Goal: Transaction & Acquisition: Book appointment/travel/reservation

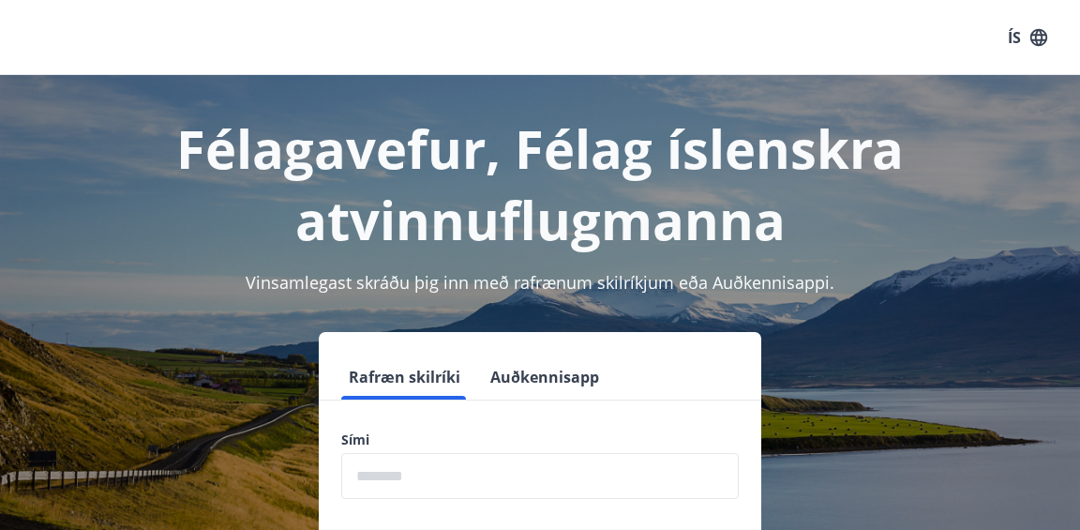
click at [423, 473] on input "phone" at bounding box center [539, 476] width 397 height 46
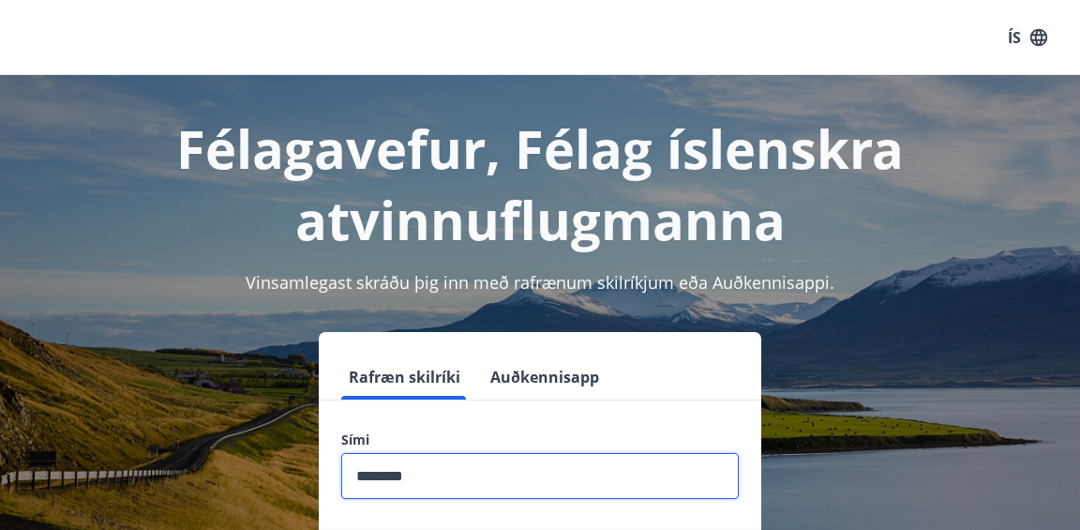
scroll to position [201, 0]
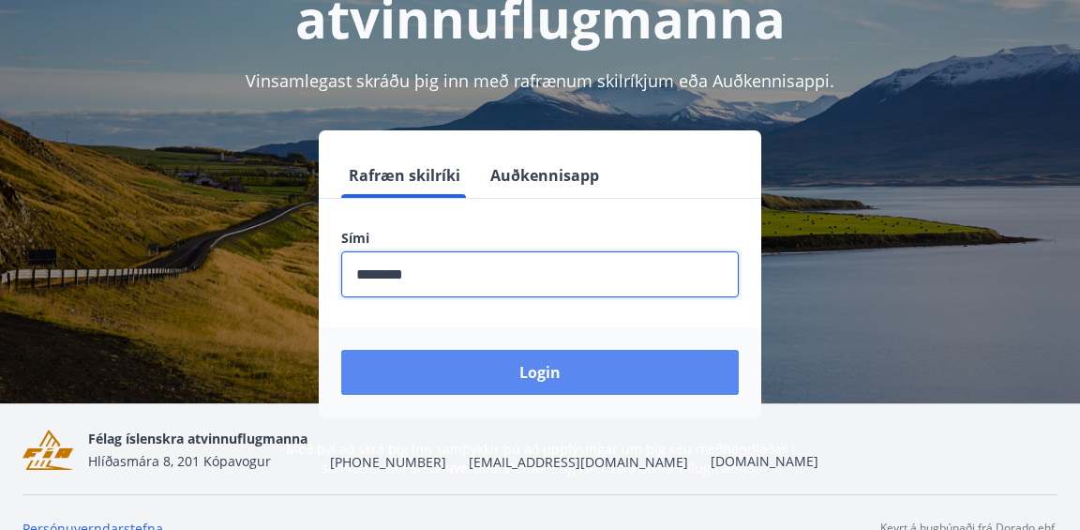
type input "********"
click at [554, 352] on button "Login" at bounding box center [539, 372] width 397 height 45
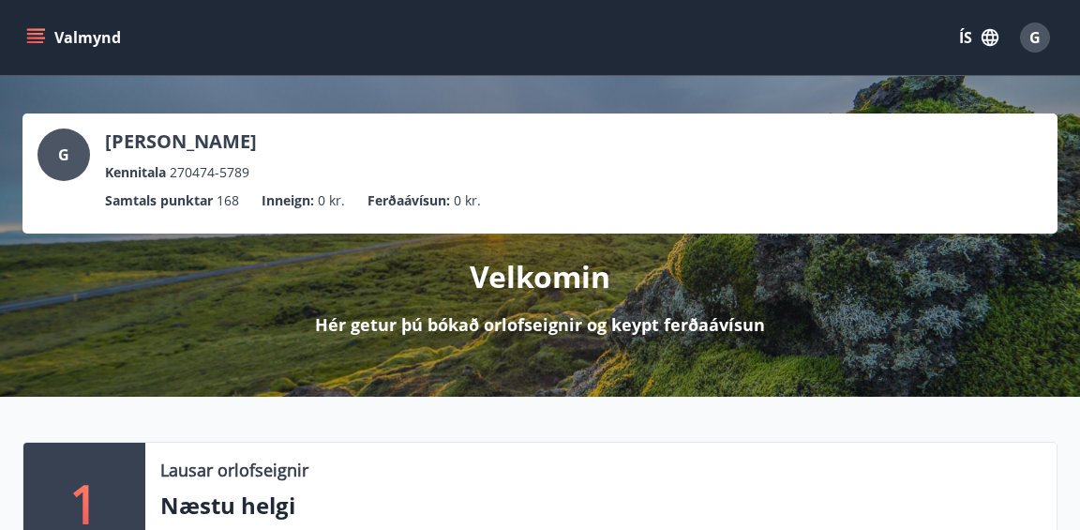
click at [40, 39] on icon "menu" at bounding box center [35, 37] width 19 height 19
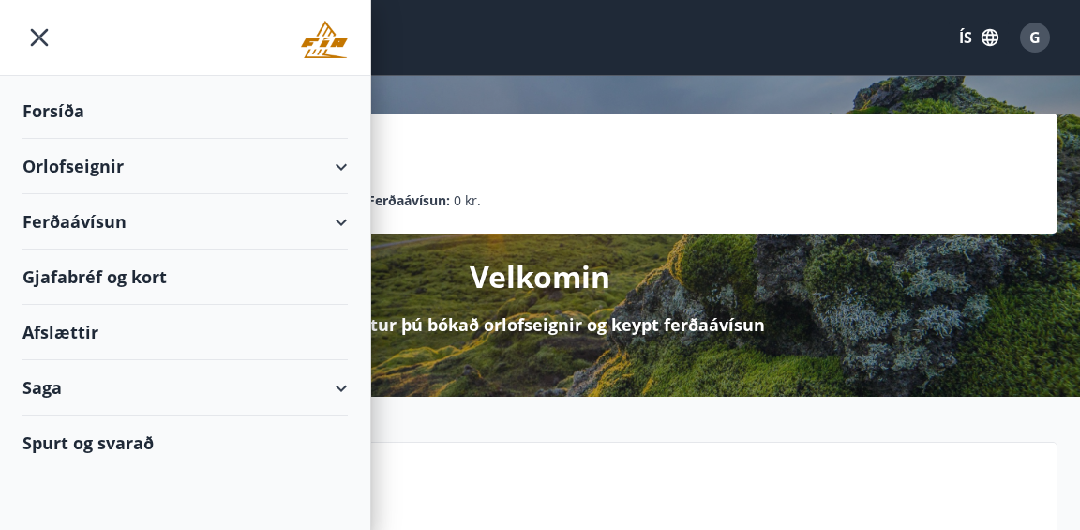
click at [157, 174] on div "Orlofseignir" at bounding box center [184, 166] width 325 height 55
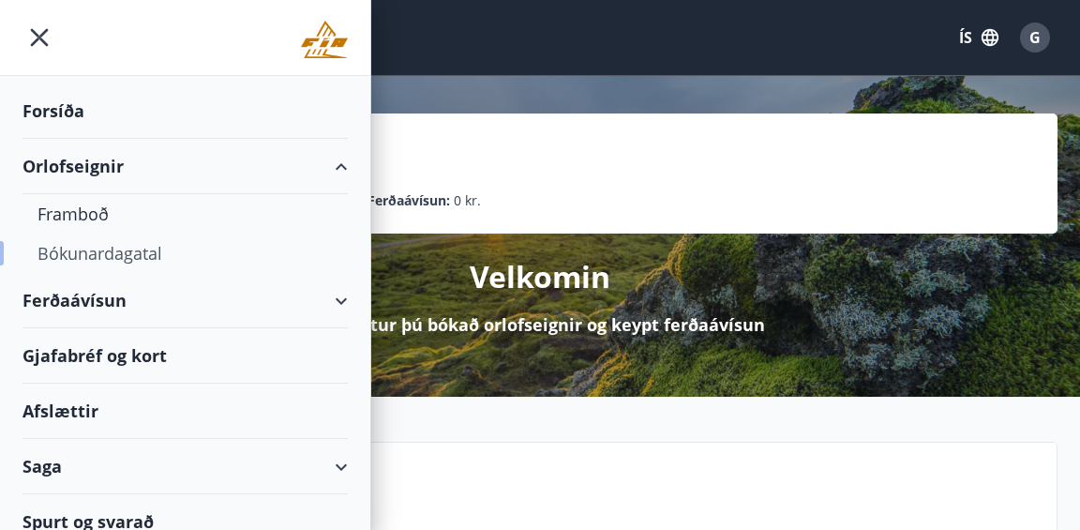
click at [103, 261] on div "Bókunardagatal" at bounding box center [184, 252] width 295 height 39
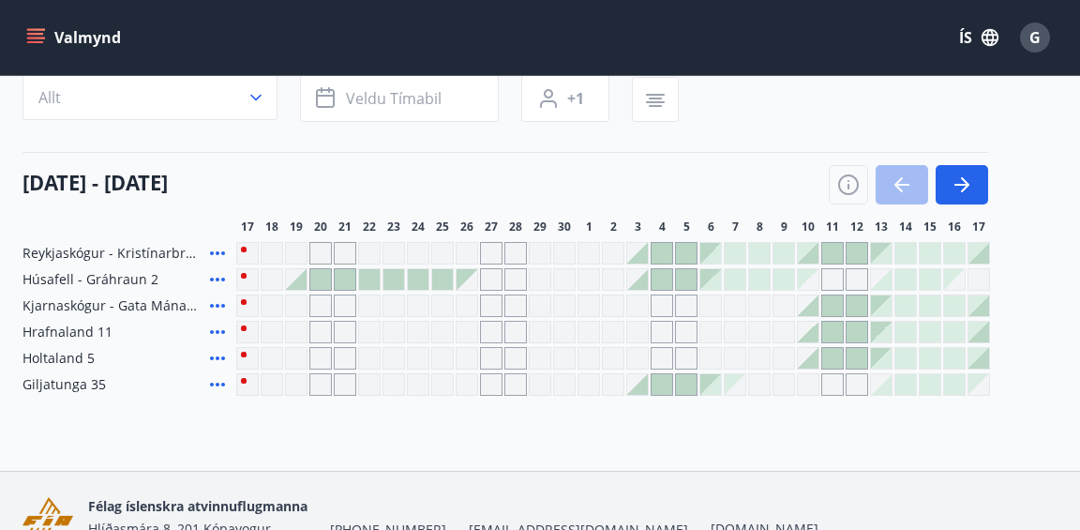
scroll to position [157, 0]
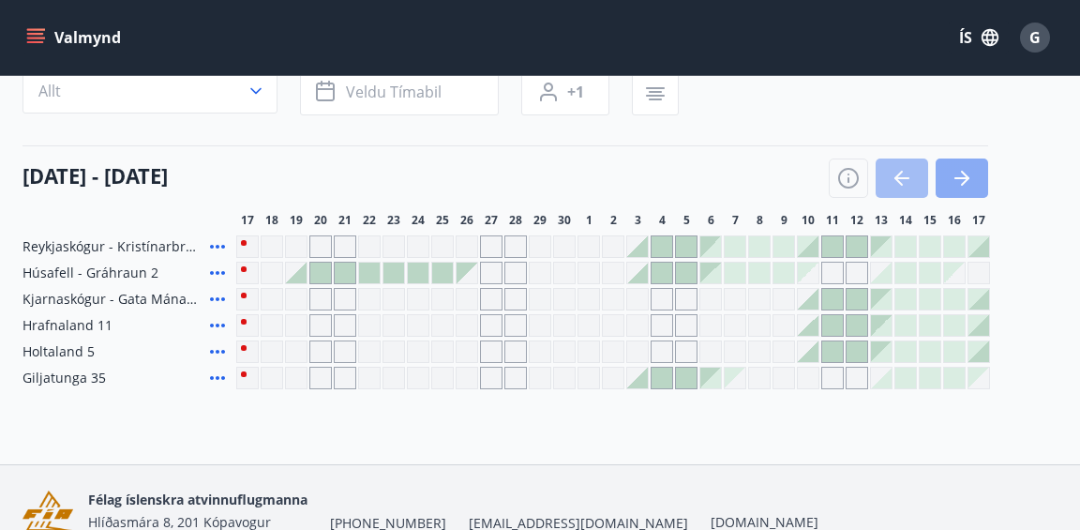
click at [963, 180] on icon "button" at bounding box center [961, 178] width 22 height 22
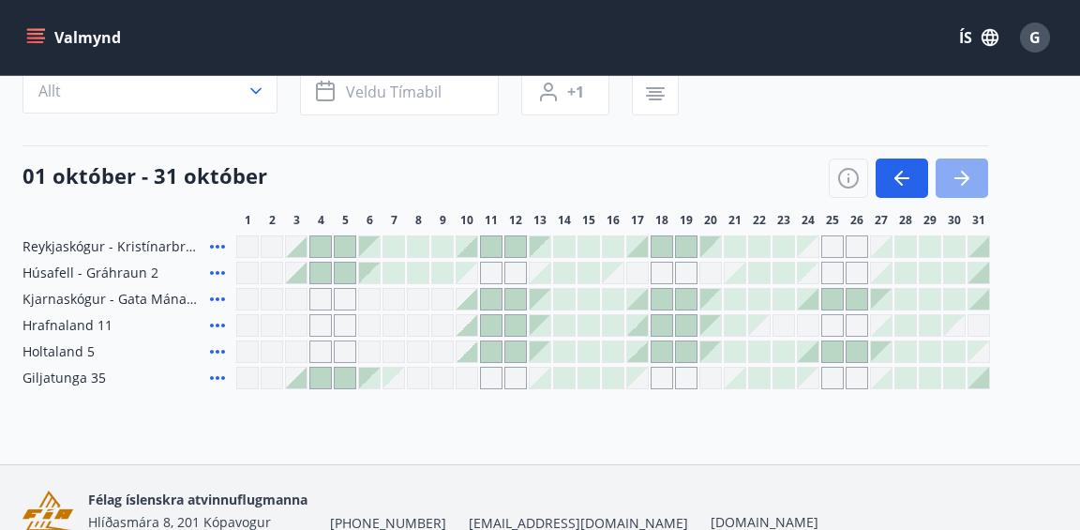
click at [962, 183] on icon "button" at bounding box center [961, 178] width 22 height 22
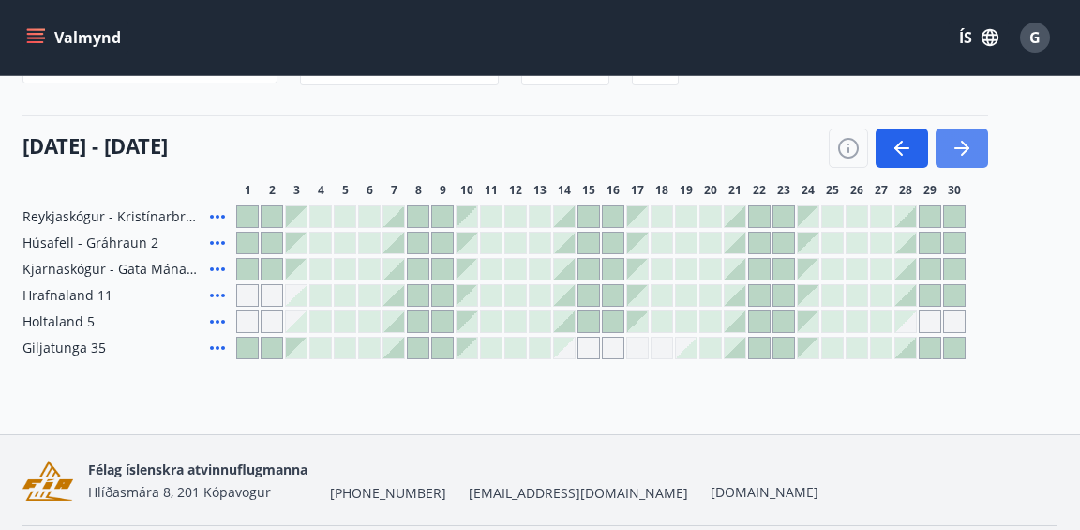
scroll to position [178, 0]
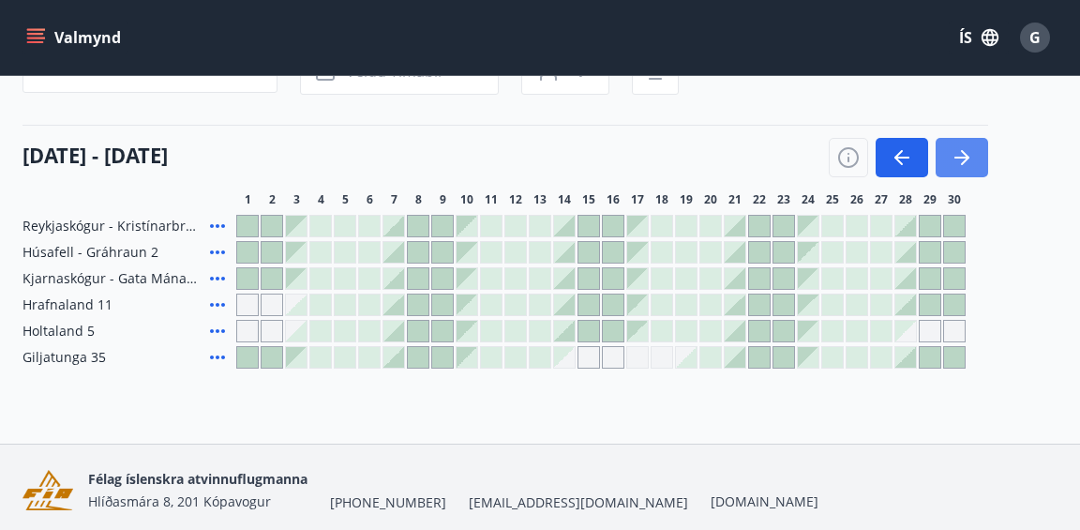
click at [969, 149] on icon "button" at bounding box center [961, 157] width 22 height 22
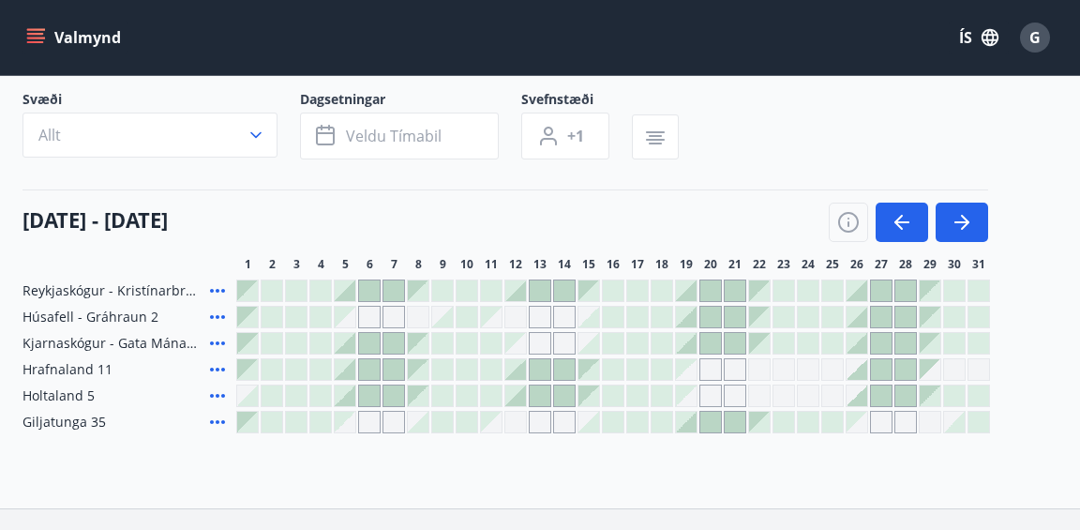
scroll to position [98, 0]
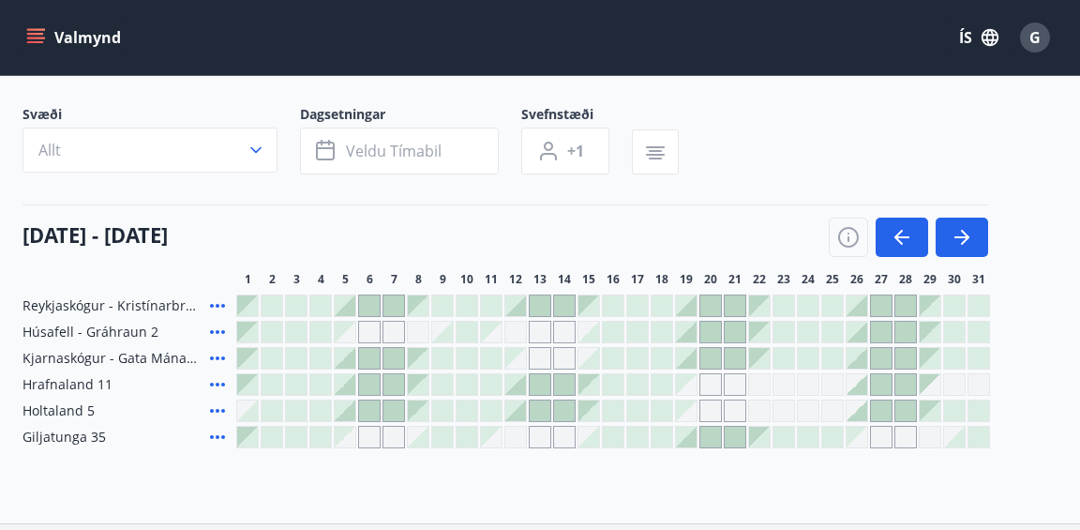
click at [423, 443] on div at bounding box center [418, 436] width 21 height 21
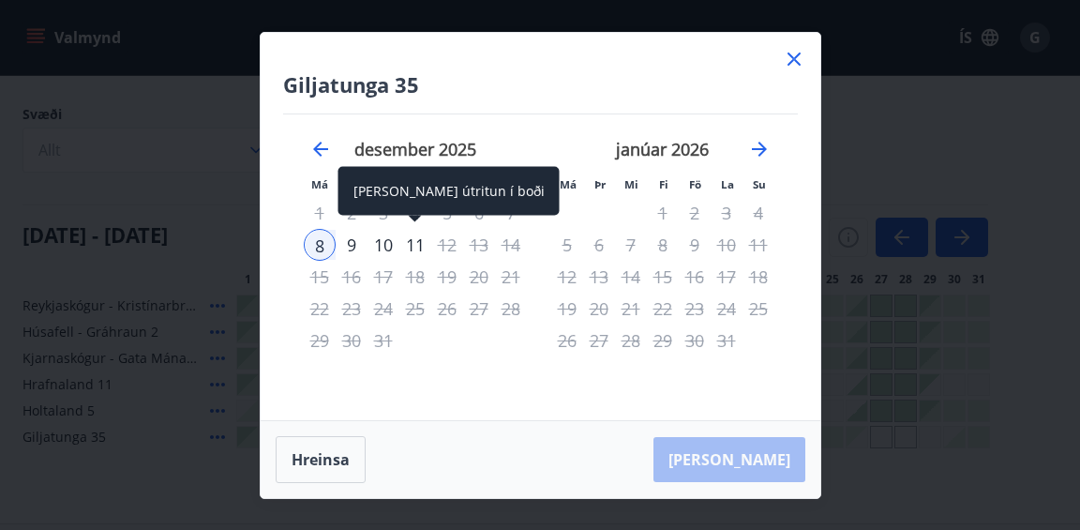
click at [409, 239] on div "11" at bounding box center [415, 245] width 32 height 32
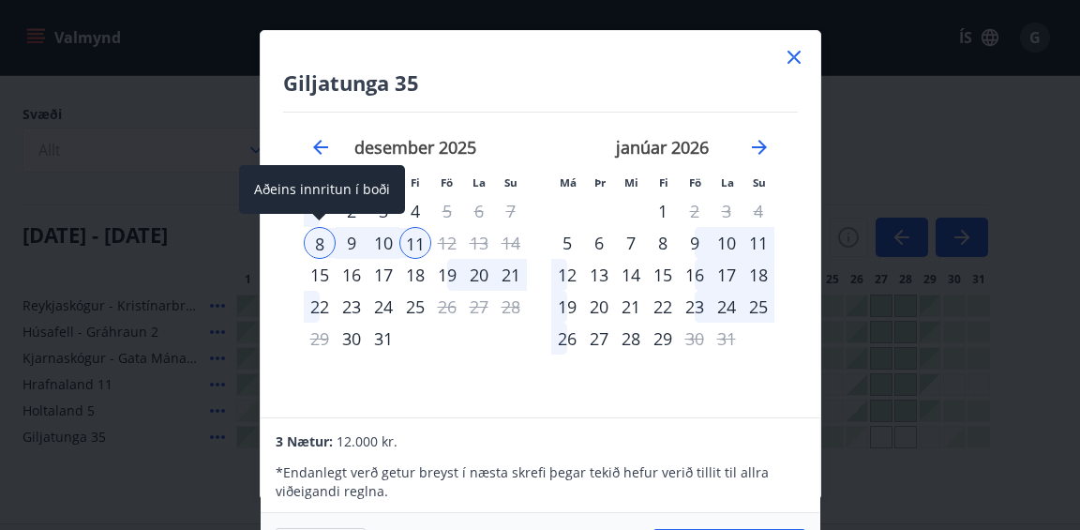
click at [318, 243] on div "8" at bounding box center [320, 243] width 32 height 32
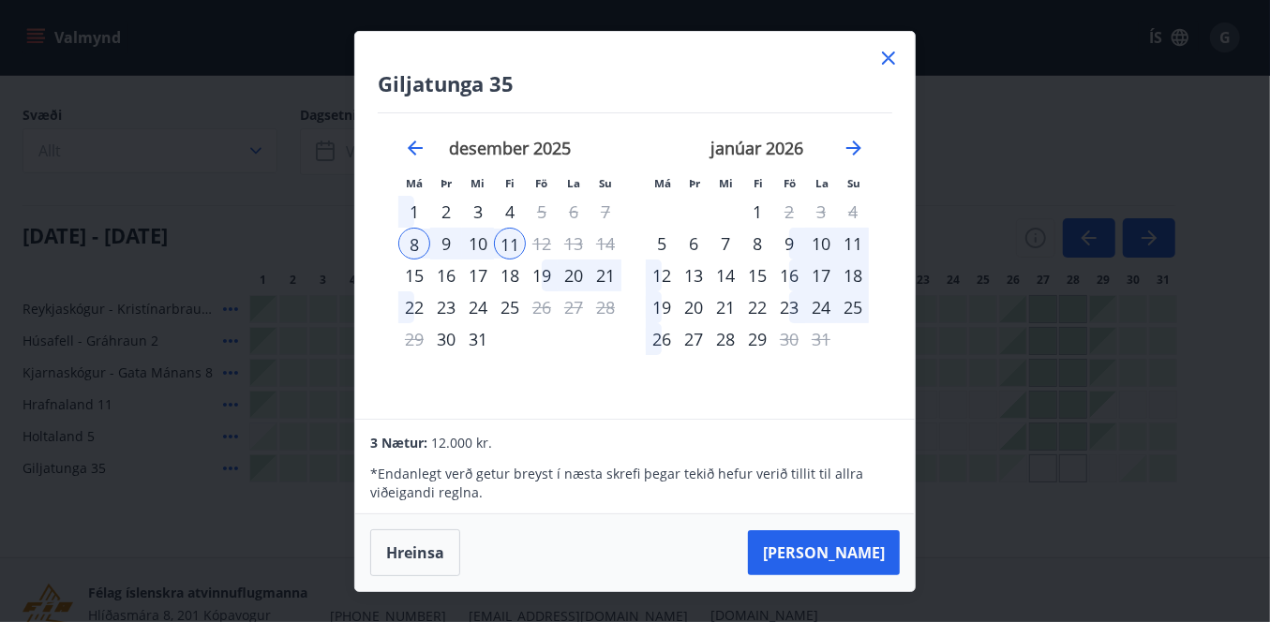
scroll to position [0, 0]
click at [854, 529] on button "[PERSON_NAME]" at bounding box center [824, 552] width 152 height 45
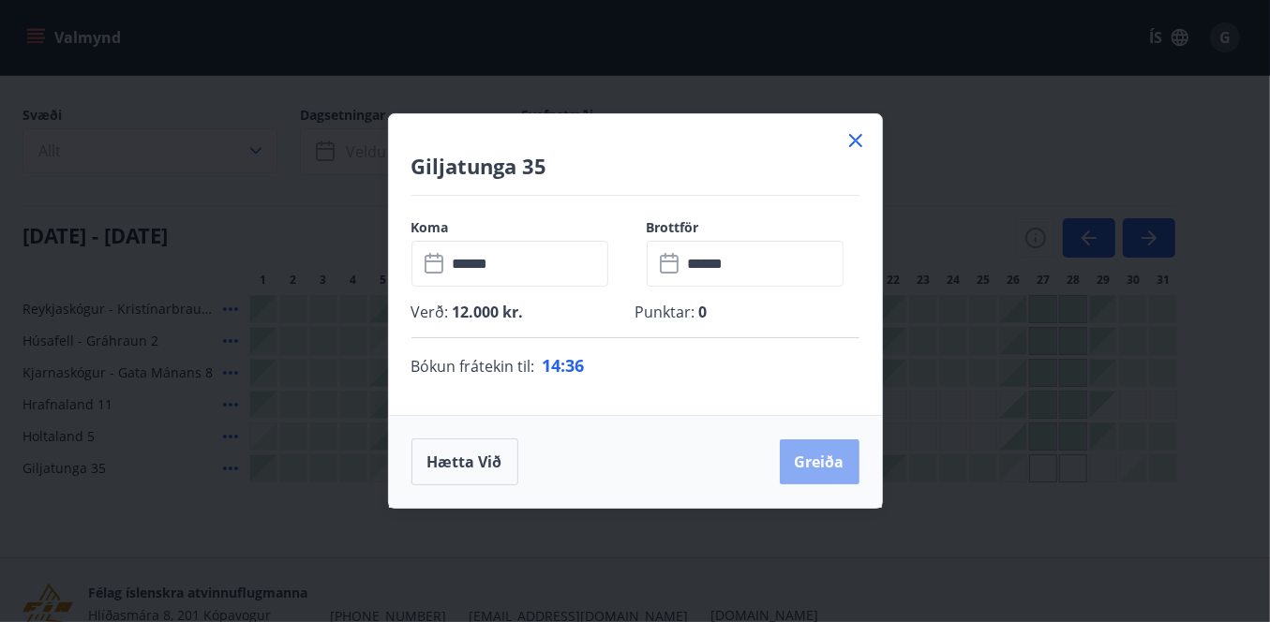
click at [824, 466] on button "Greiða" at bounding box center [820, 462] width 80 height 45
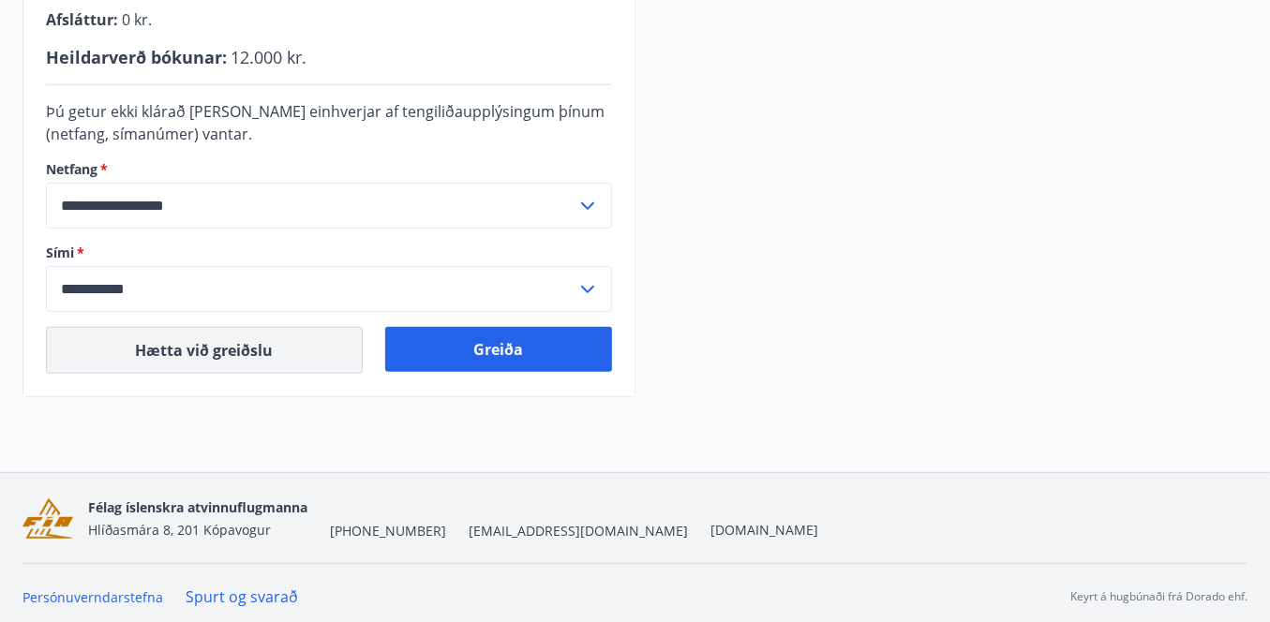
scroll to position [585, 0]
click at [239, 342] on button "Hætta við greiðslu" at bounding box center [204, 351] width 317 height 47
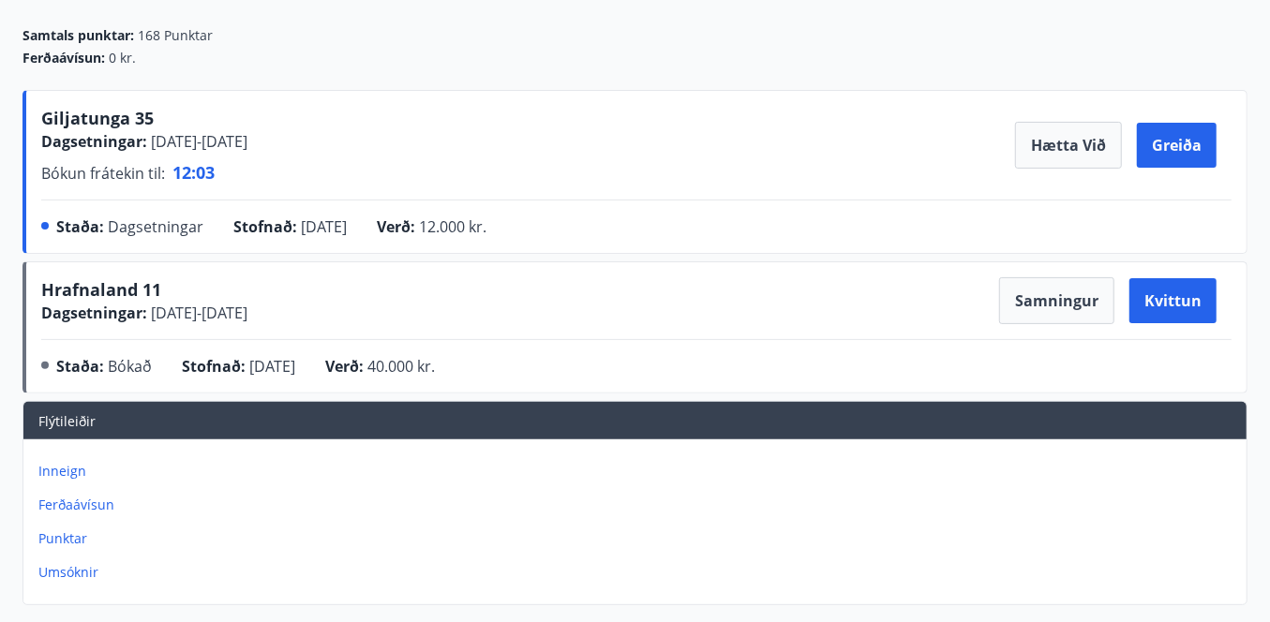
scroll to position [203, 0]
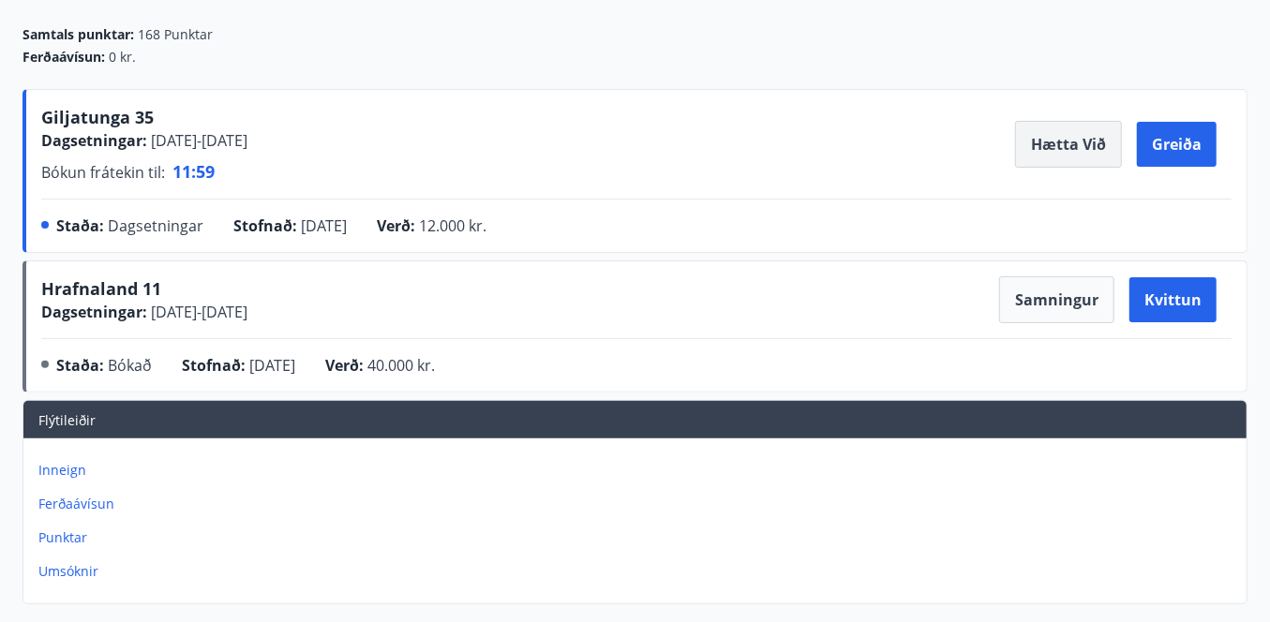
click at [1078, 147] on button "Hætta við" at bounding box center [1068, 144] width 107 height 47
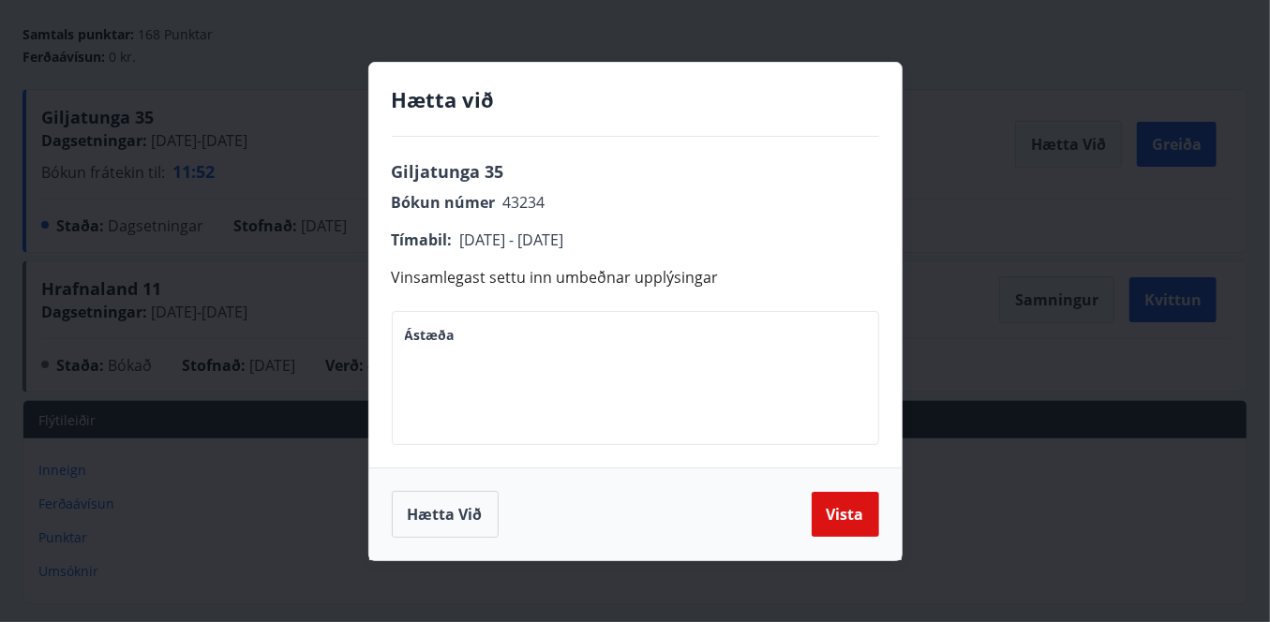
click at [476, 338] on textarea "Ástæða" at bounding box center [635, 377] width 461 height 103
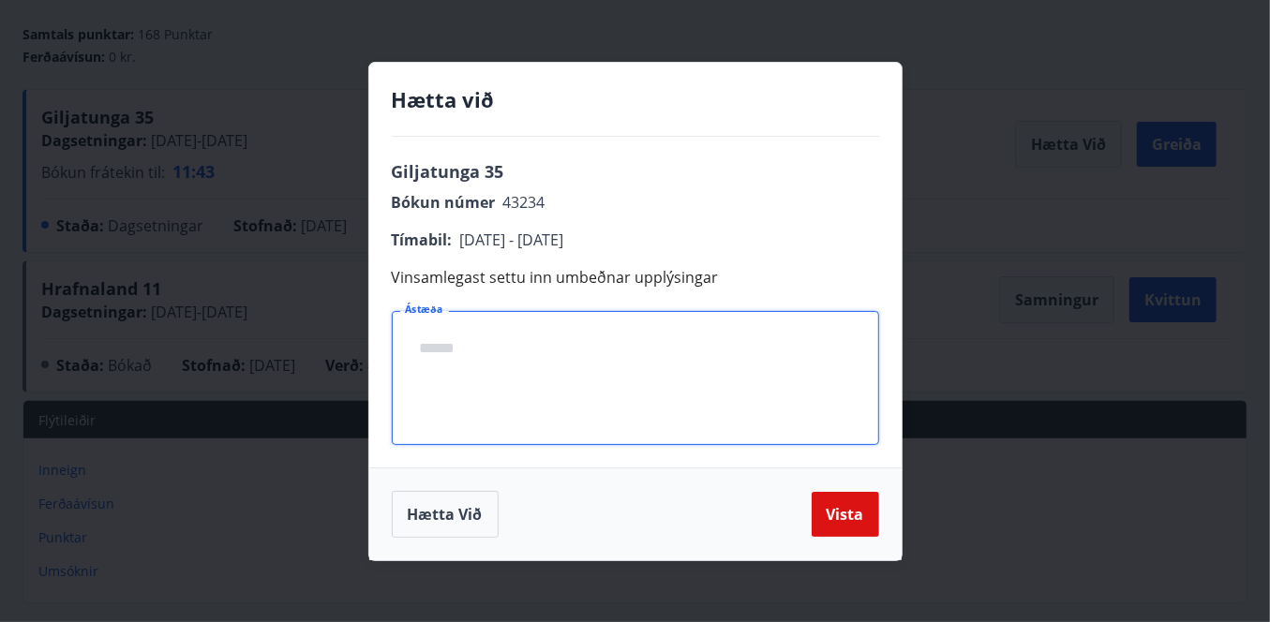
click at [463, 355] on textarea "Ástæða" at bounding box center [635, 377] width 461 height 103
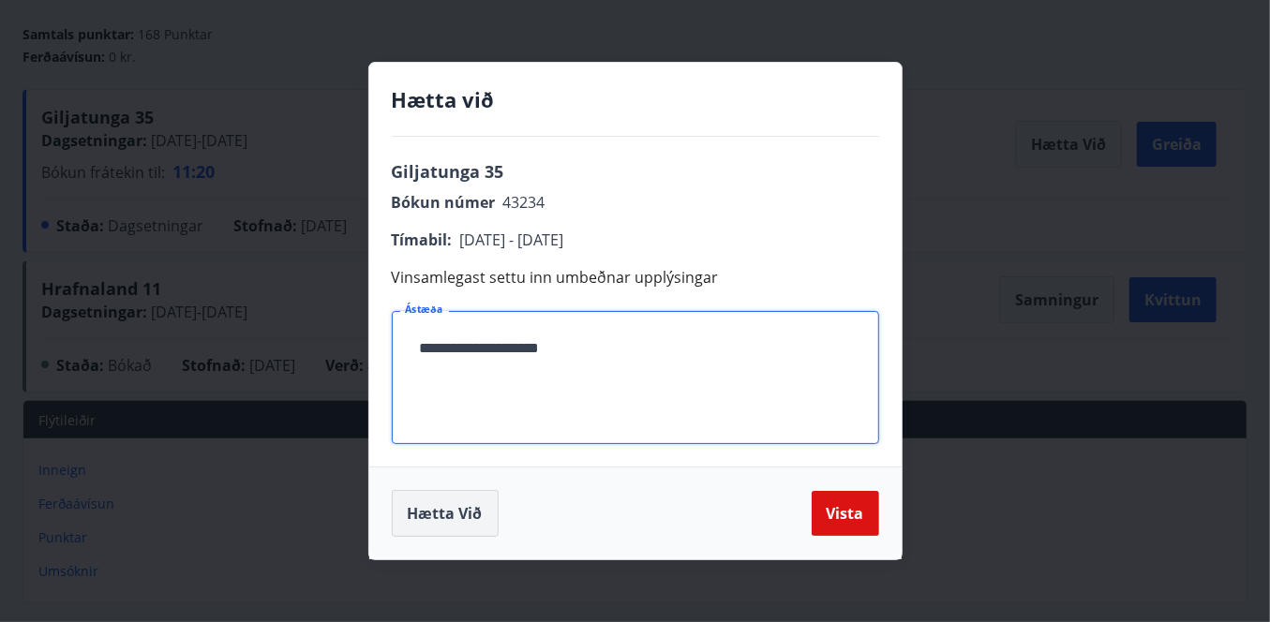
type textarea "**********"
click at [465, 511] on button "Hætta við" at bounding box center [445, 513] width 107 height 47
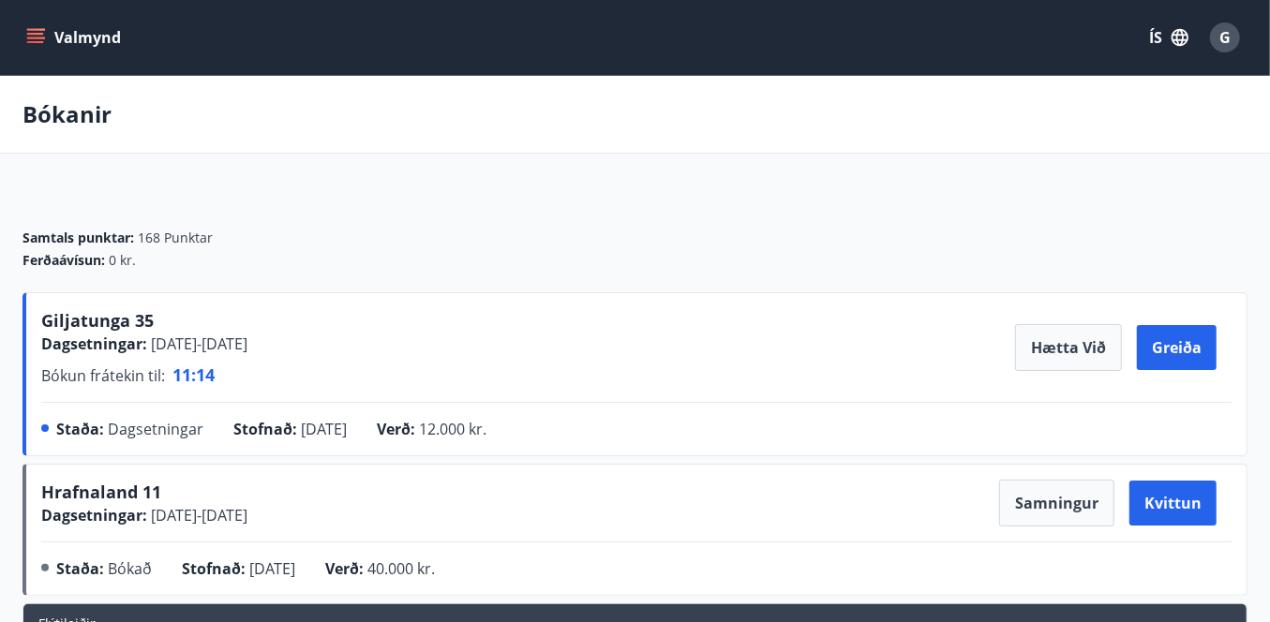
scroll to position [0, 0]
click at [1079, 345] on button "Hætta við" at bounding box center [1068, 347] width 107 height 47
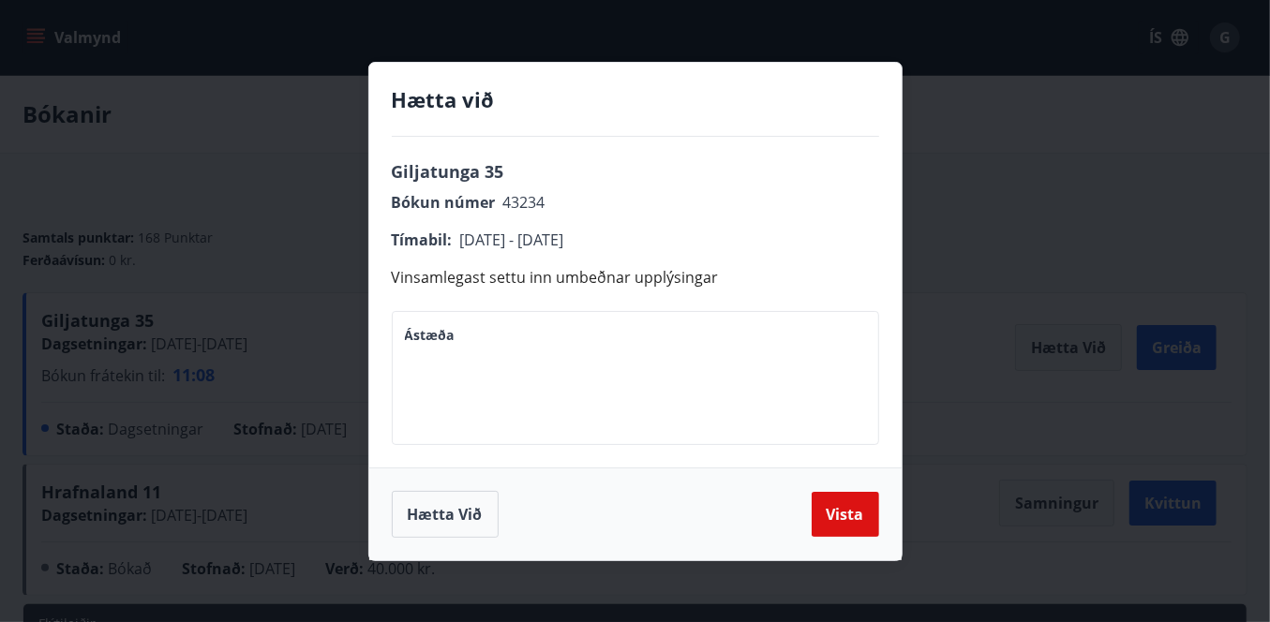
click at [491, 342] on textarea "Ástæða" at bounding box center [635, 377] width 461 height 103
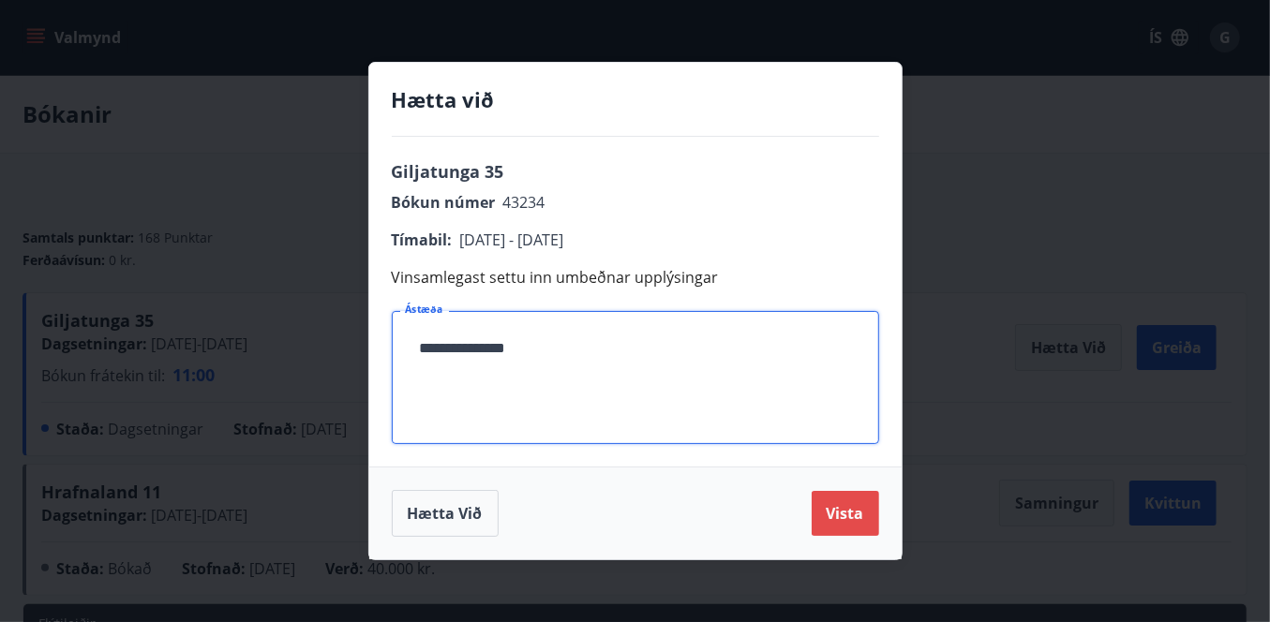
type textarea "**********"
click at [843, 509] on button "Vista" at bounding box center [845, 513] width 67 height 45
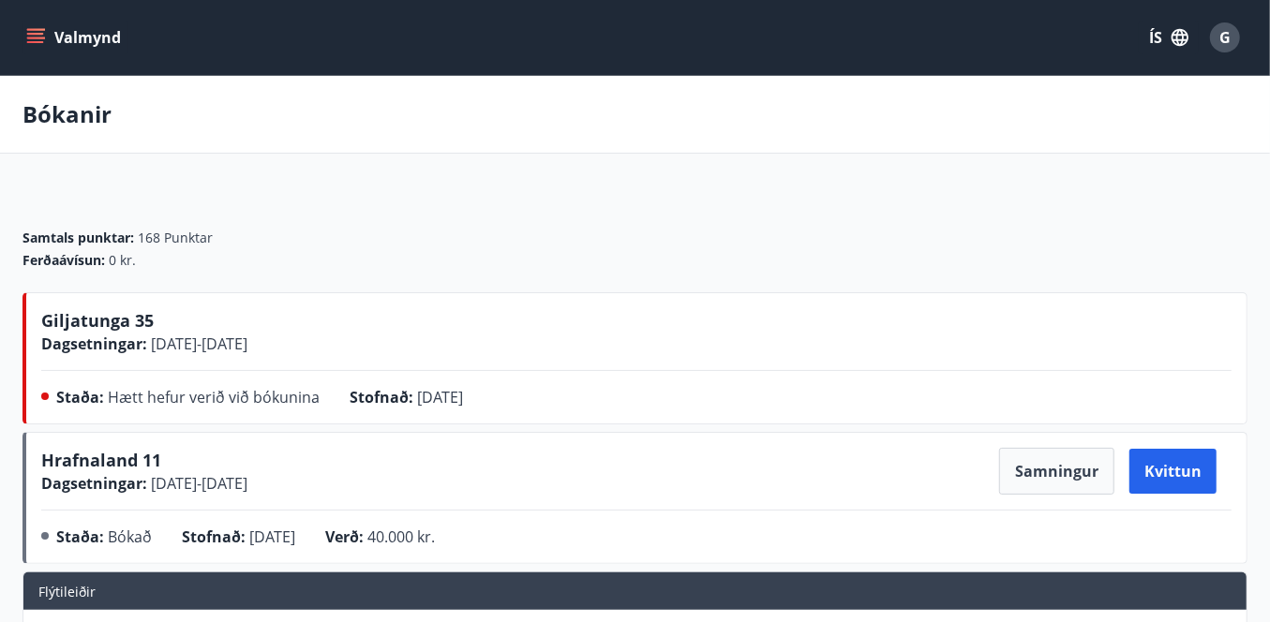
click at [59, 47] on button "Valmynd" at bounding box center [75, 38] width 106 height 34
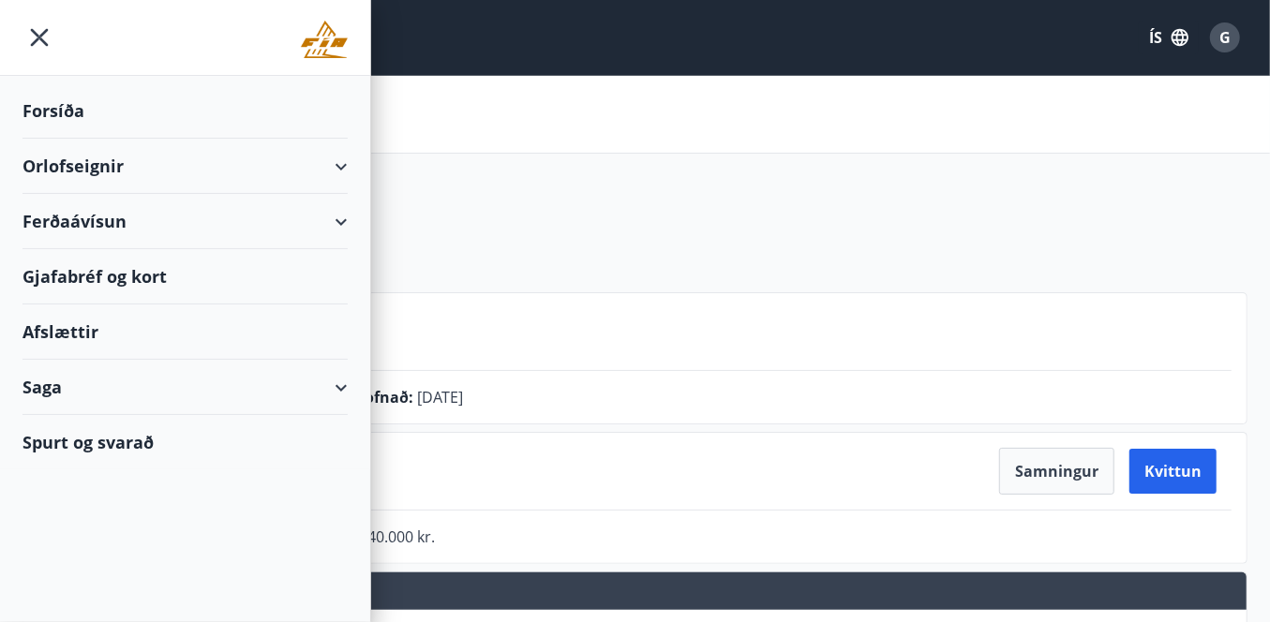
click at [91, 160] on div "Orlofseignir" at bounding box center [184, 166] width 325 height 55
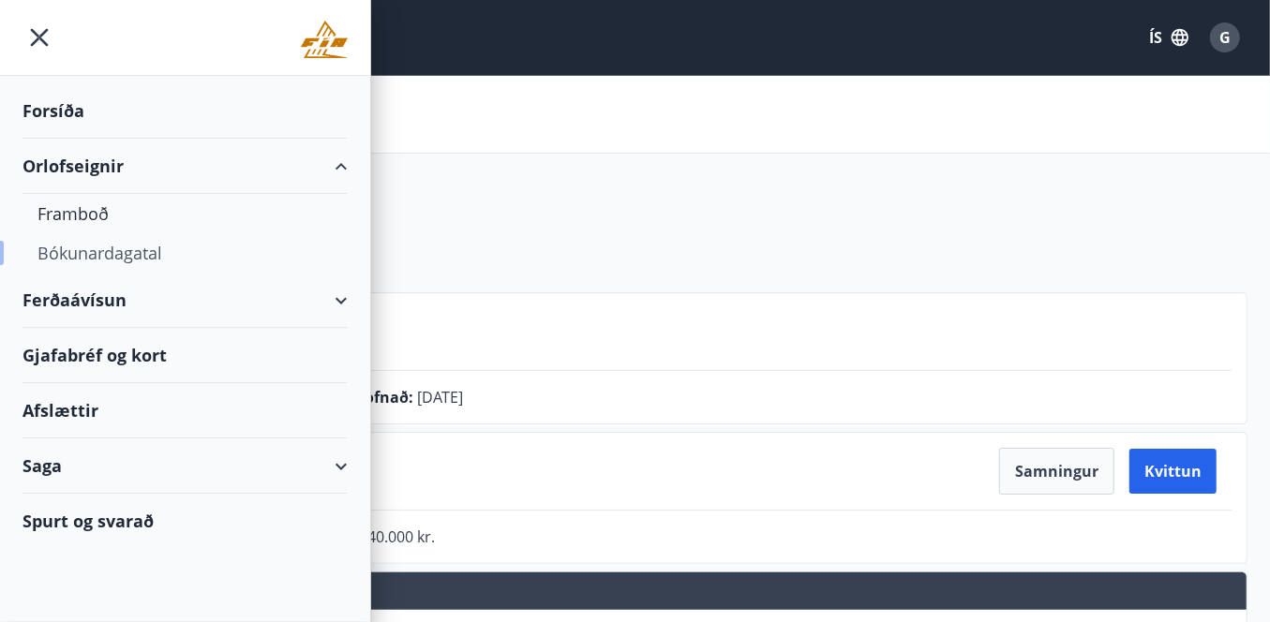
click at [102, 258] on div "Bókunardagatal" at bounding box center [184, 252] width 295 height 39
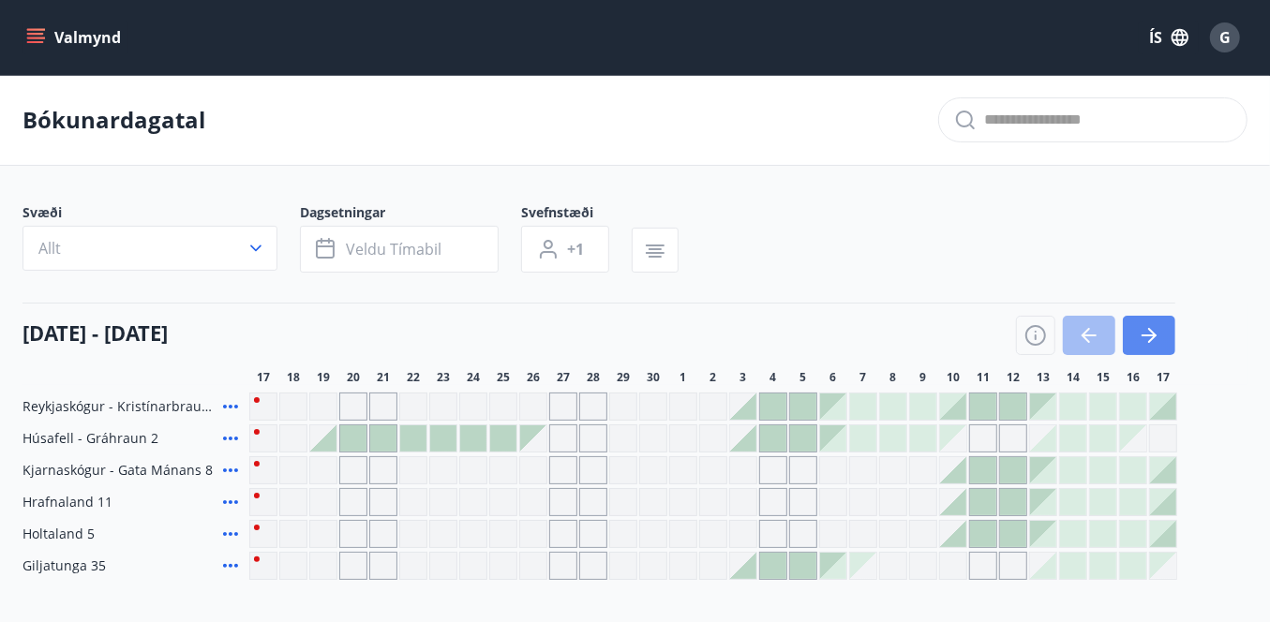
click at [1079, 327] on icon "button" at bounding box center [1149, 335] width 22 height 22
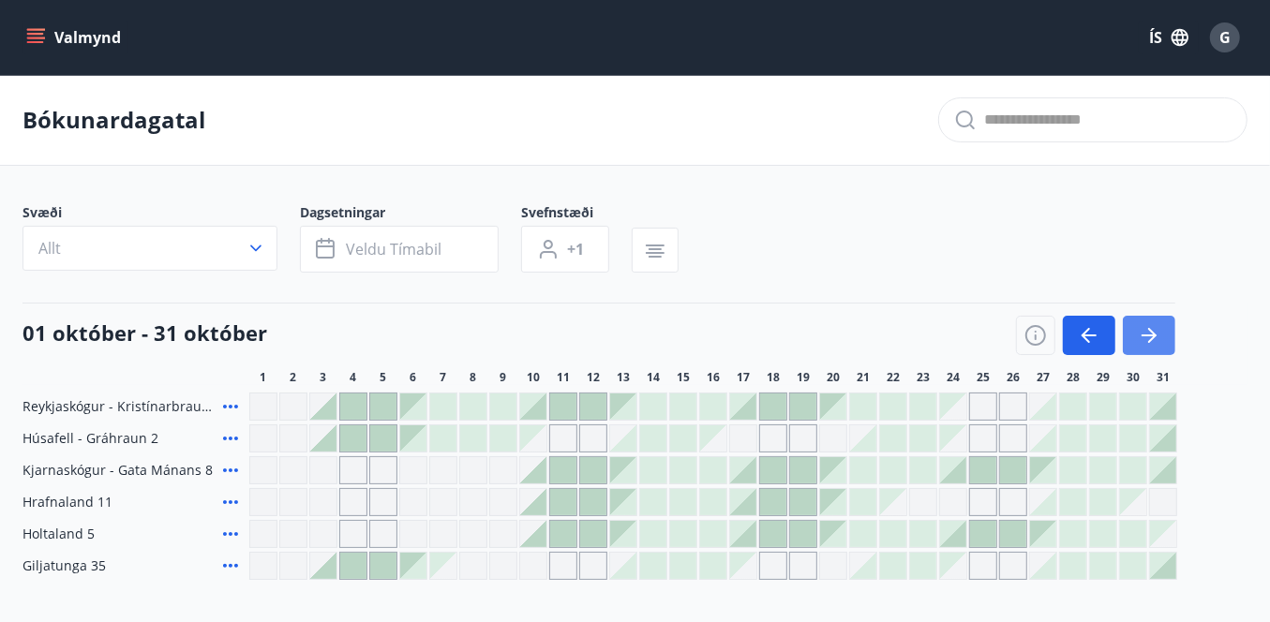
click at [1079, 327] on icon "button" at bounding box center [1149, 335] width 22 height 22
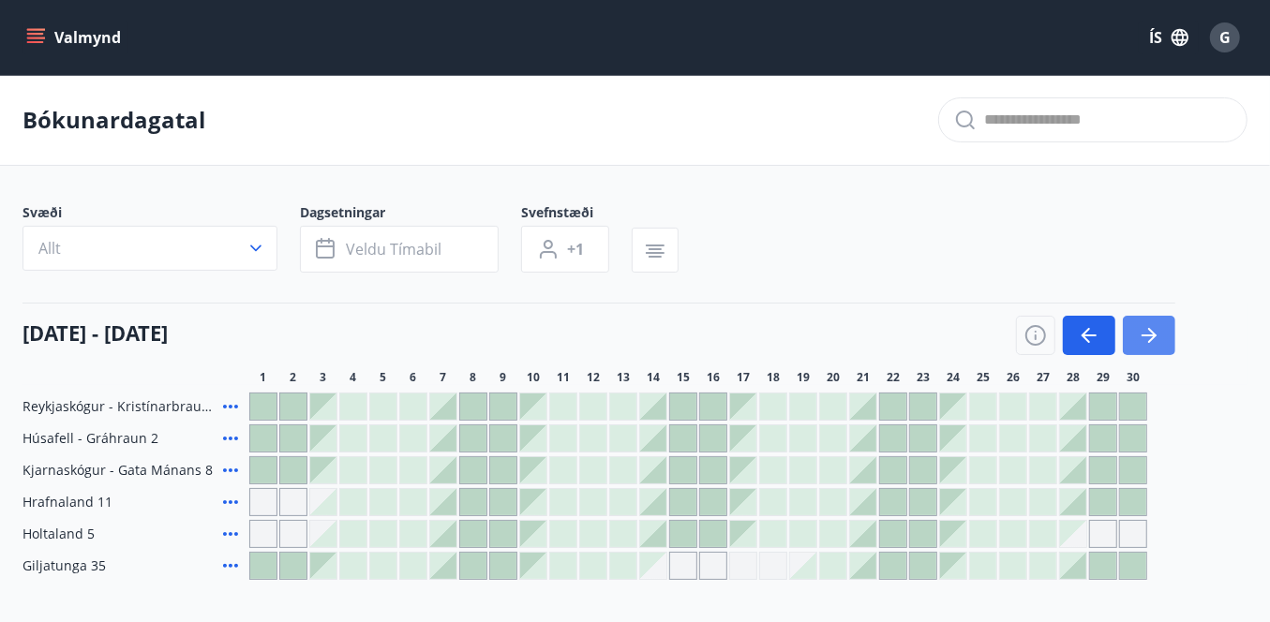
click at [1079, 327] on icon "button" at bounding box center [1149, 335] width 22 height 22
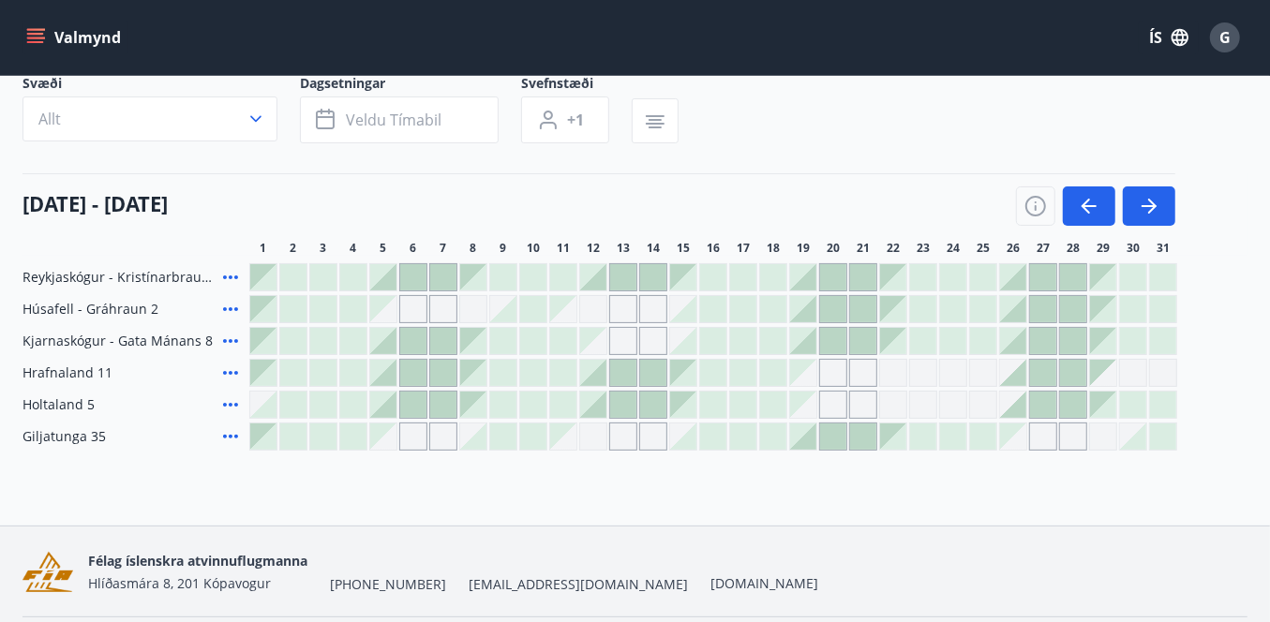
scroll to position [127, 0]
click at [1079, 203] on icon "button" at bounding box center [1152, 208] width 8 height 15
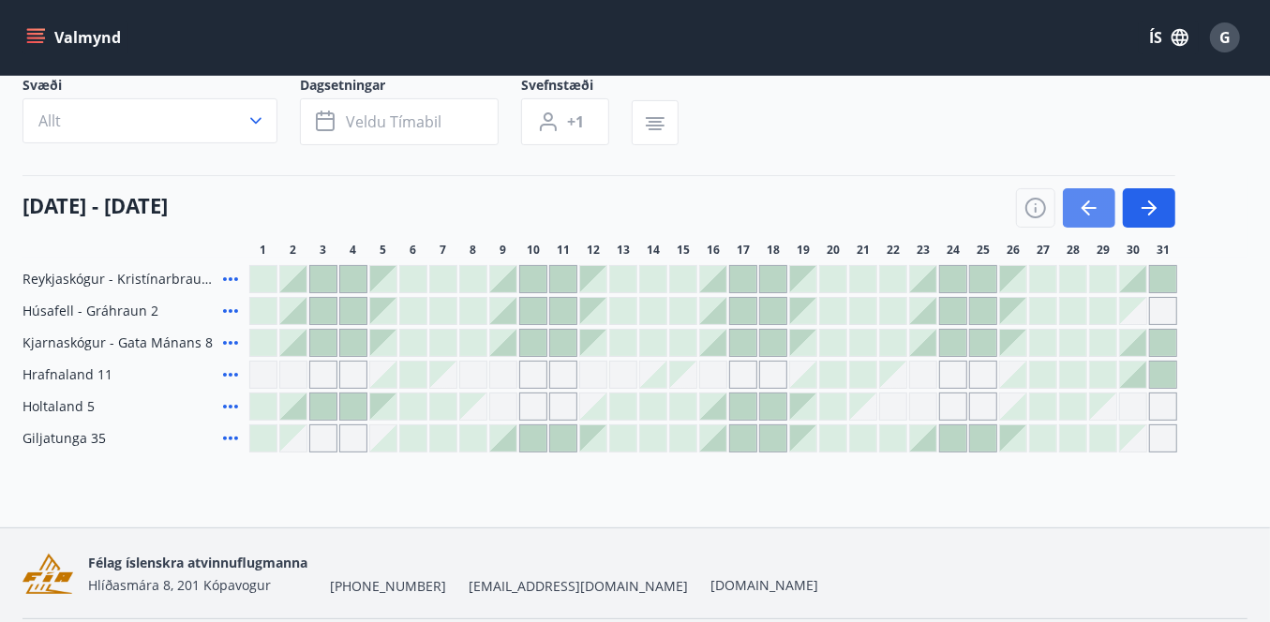
click at [1079, 203] on button "button" at bounding box center [1089, 207] width 52 height 39
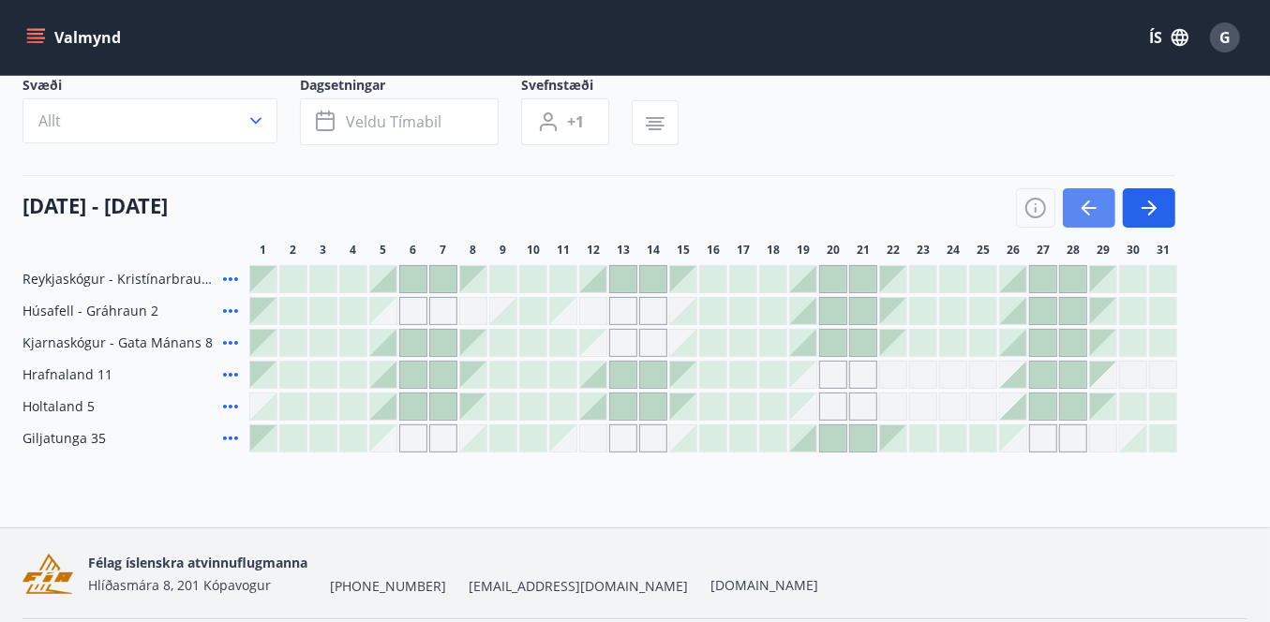
click at [1079, 203] on icon "button" at bounding box center [1089, 208] width 22 height 22
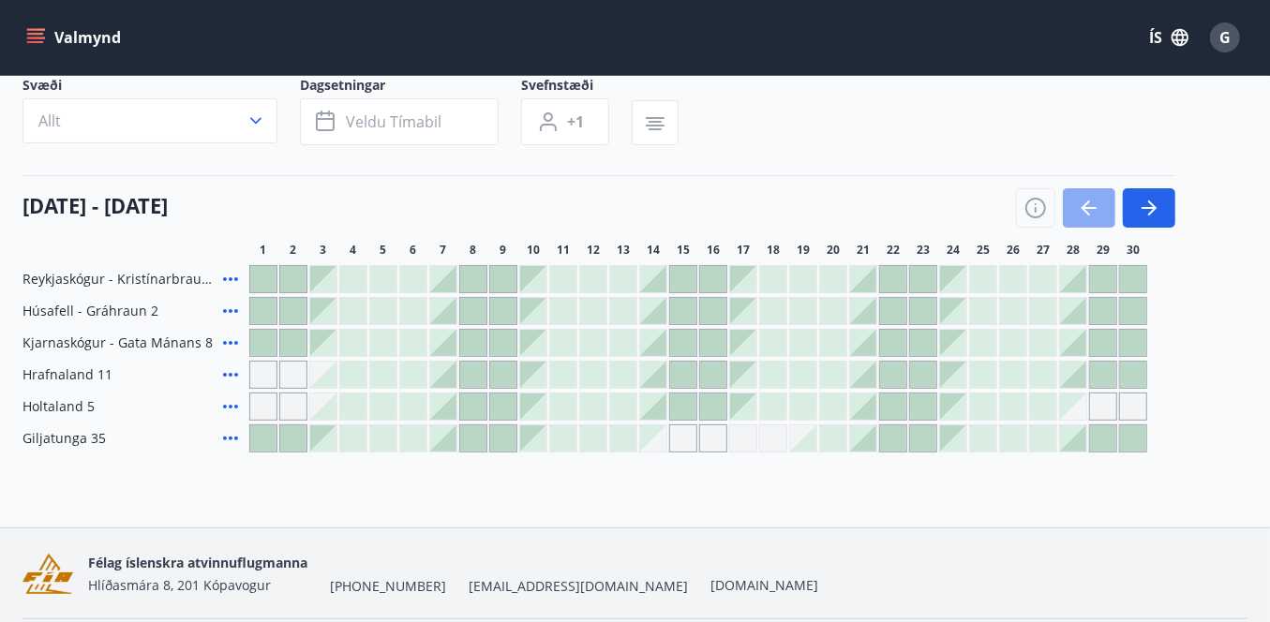
click at [1079, 201] on icon "button" at bounding box center [1089, 208] width 22 height 22
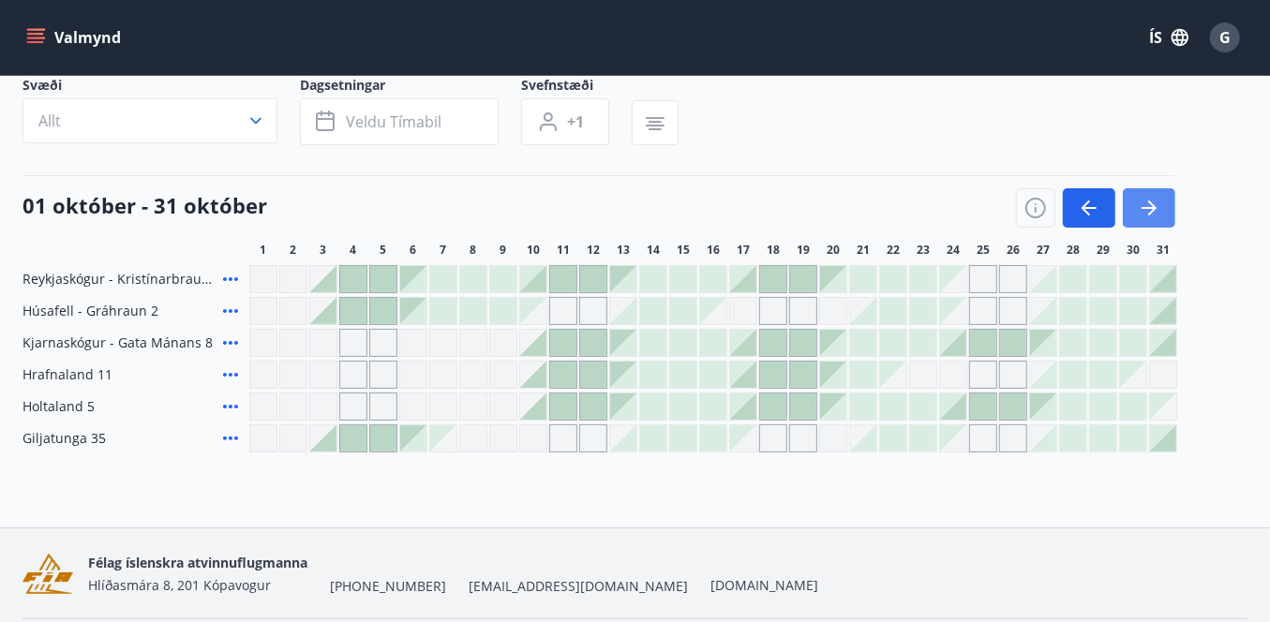
click at [1079, 208] on icon "button" at bounding box center [1149, 208] width 22 height 22
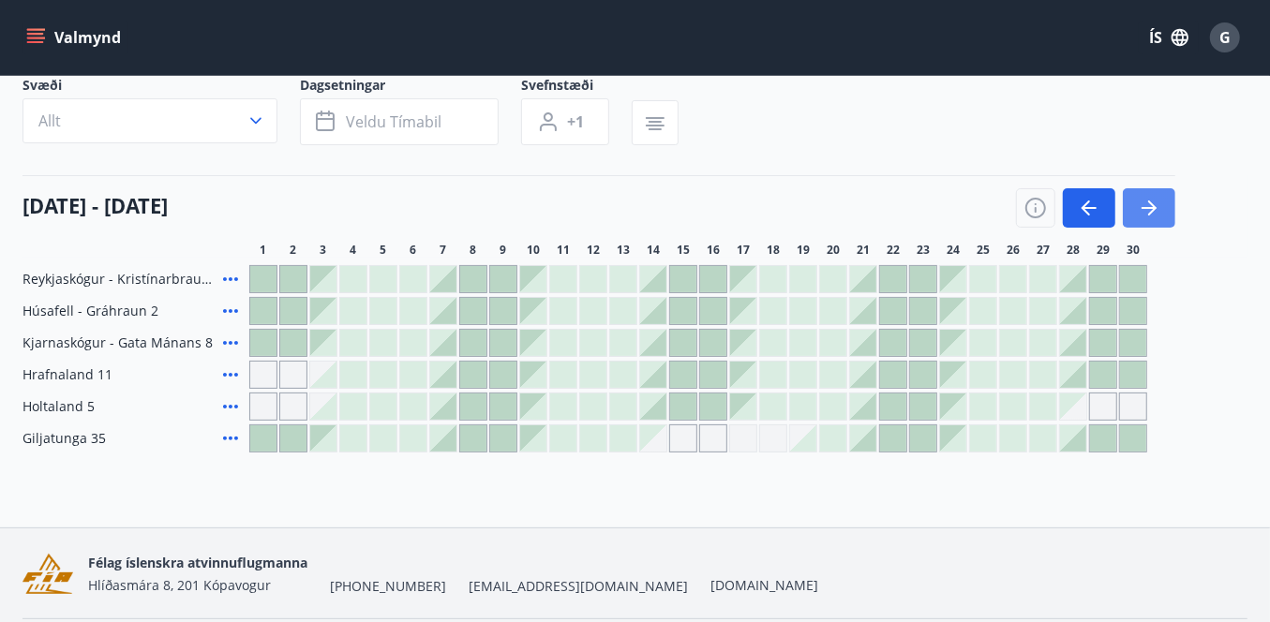
click at [1079, 208] on icon "button" at bounding box center [1149, 208] width 22 height 22
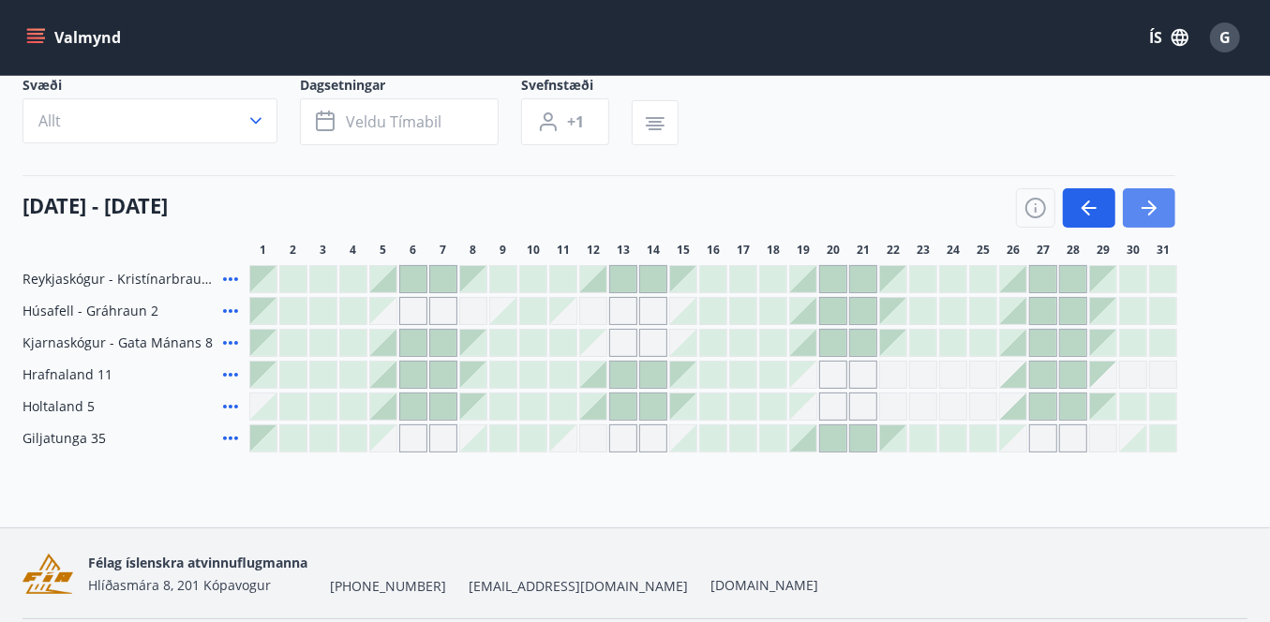
click at [1079, 208] on icon "button" at bounding box center [1149, 208] width 22 height 22
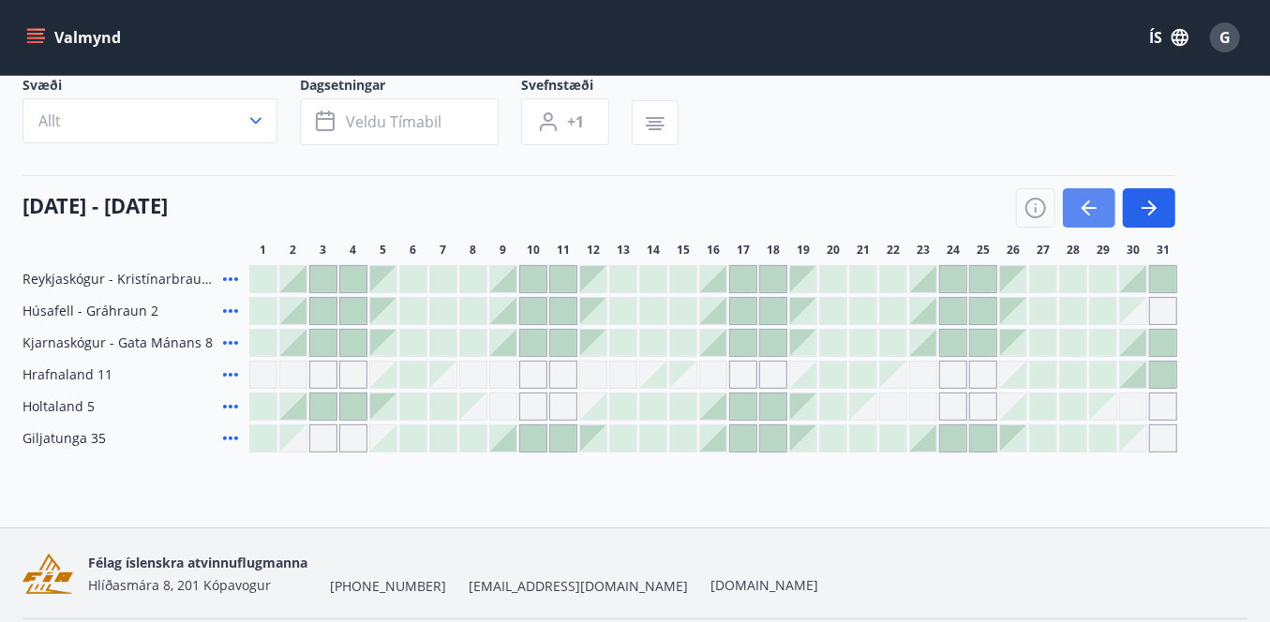
click at [1079, 214] on icon "button" at bounding box center [1089, 208] width 22 height 22
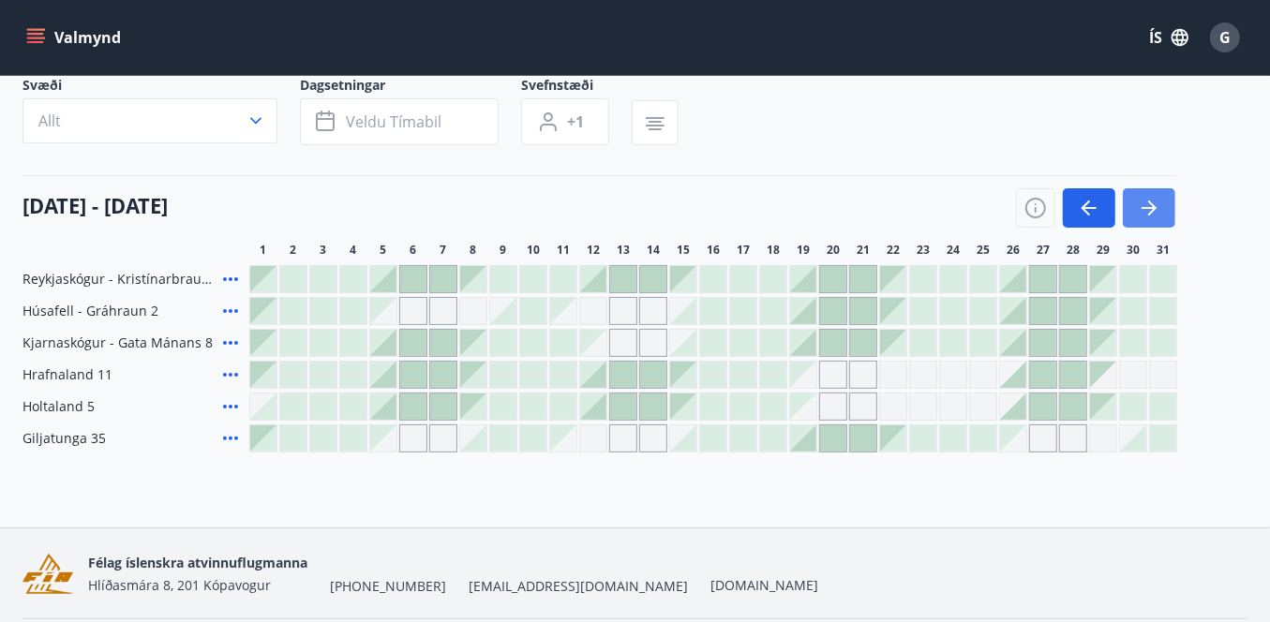
click at [1079, 205] on icon "button" at bounding box center [1149, 208] width 22 height 22
